Goal: Task Accomplishment & Management: Complete application form

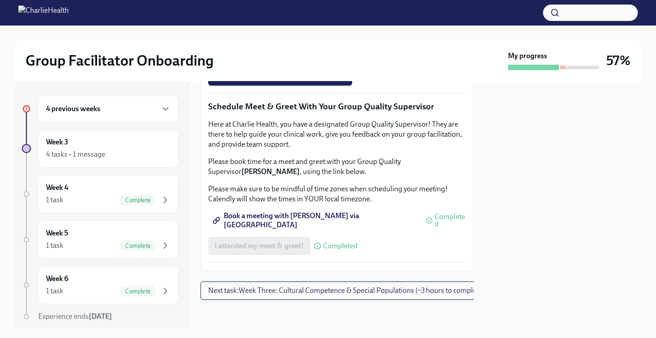
click at [266, 294] on span "Next task : Week Three: Cultural Competence & Special Populations (~3 hours to …" at bounding box center [346, 290] width 276 height 9
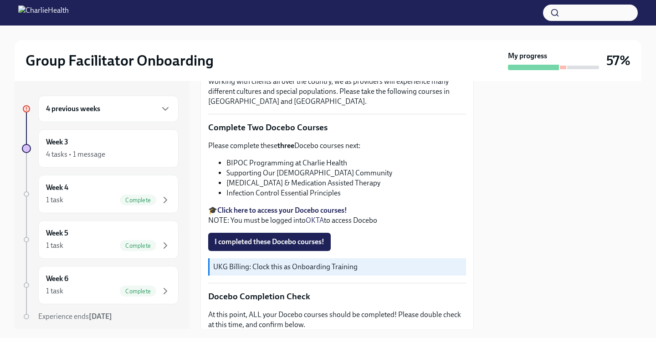
scroll to position [252, 0]
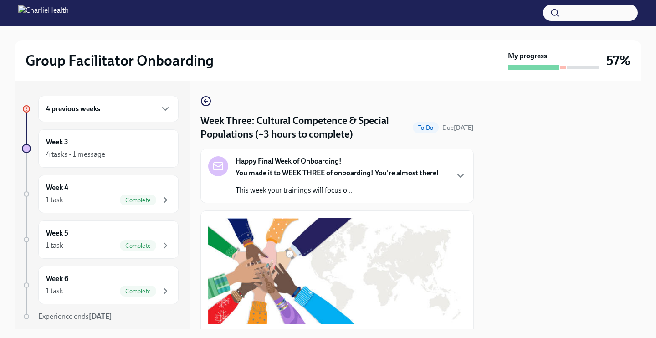
click at [122, 113] on div "4 previous weeks" at bounding box center [108, 108] width 125 height 11
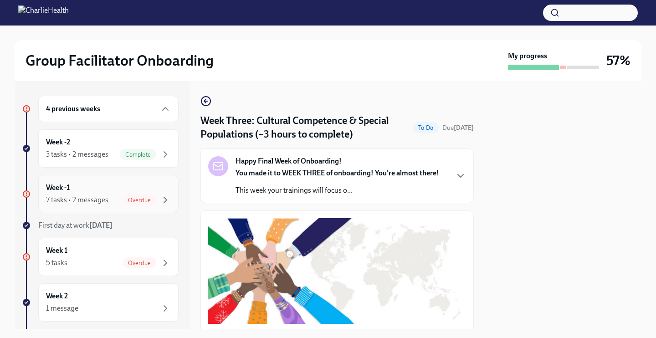
click at [156, 198] on div "Overdue" at bounding box center [146, 199] width 48 height 11
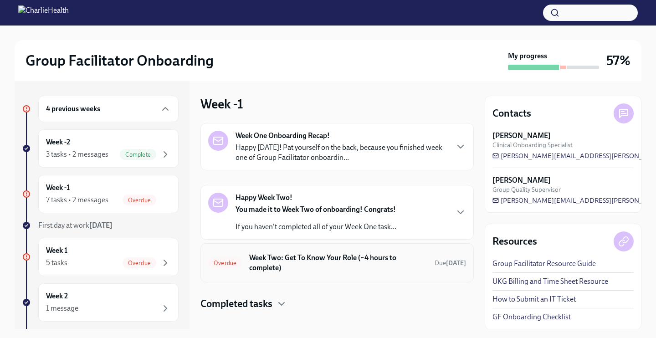
click at [287, 258] on h6 "Week Two: Get To Know Your Role (~4 hours to complete)" at bounding box center [338, 263] width 178 height 20
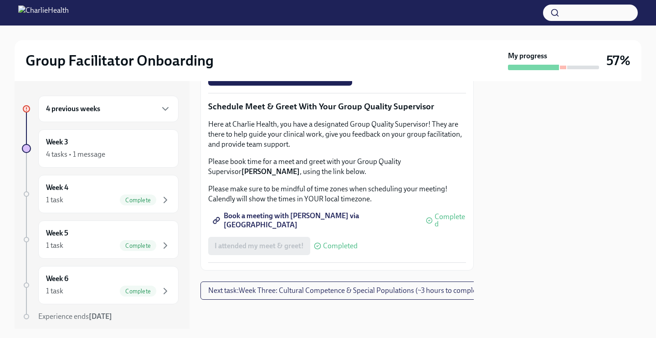
scroll to position [761, 0]
click at [291, 56] on span "Complete this form to schedule your observations" at bounding box center [297, 50] width 166 height 9
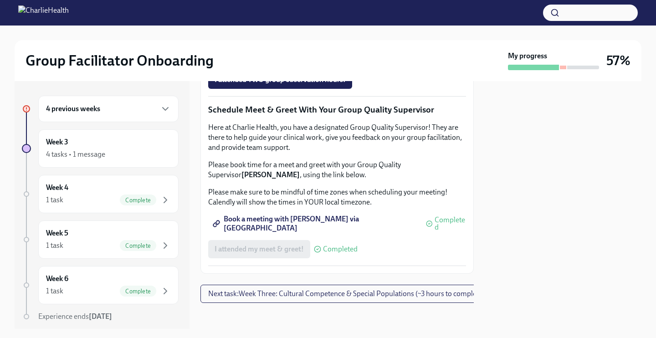
scroll to position [725, 0]
